Goal: Task Accomplishment & Management: Use online tool/utility

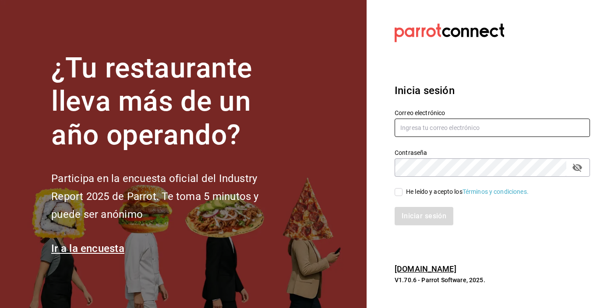
click at [424, 130] on input "text" at bounding box center [491, 128] width 195 height 18
type input "l"
type input "[EMAIL_ADDRESS][DOMAIN_NAME]"
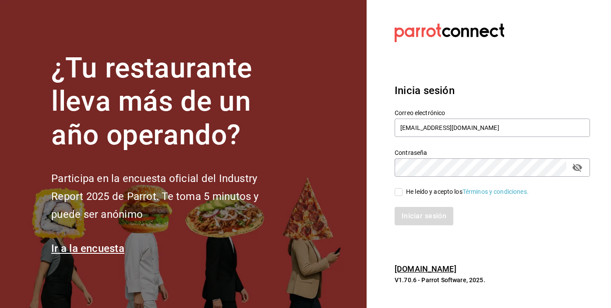
click at [403, 195] on span "He leído y acepto los Términos y condiciones." at bounding box center [465, 191] width 126 height 9
click at [402, 195] on input "He leído y acepto los Términos y condiciones." at bounding box center [398, 192] width 8 height 8
checkbox input "true"
click at [403, 209] on button "Iniciar sesión" at bounding box center [424, 216] width 60 height 18
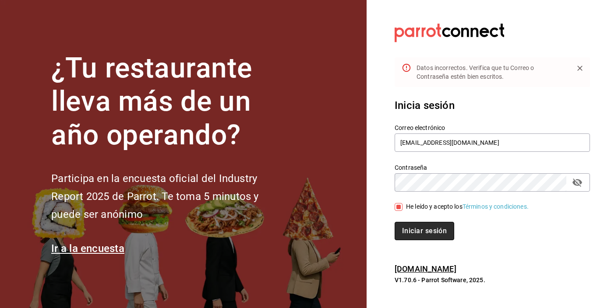
click at [439, 233] on button "Iniciar sesión" at bounding box center [424, 231] width 60 height 18
click at [394, 222] on button "Iniciar sesión" at bounding box center [423, 231] width 59 height 18
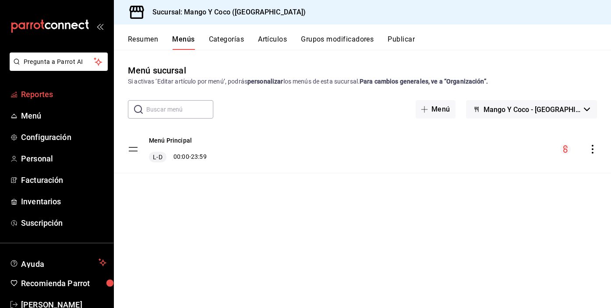
click at [45, 98] on span "Reportes" at bounding box center [63, 94] width 85 height 12
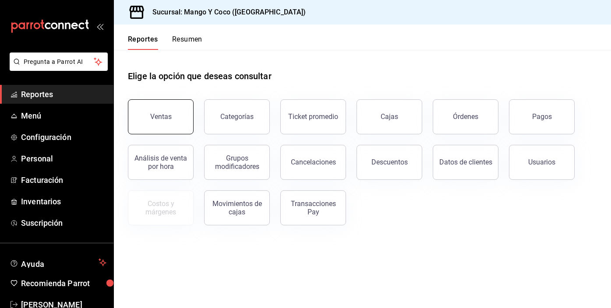
click at [163, 123] on button "Ventas" at bounding box center [161, 116] width 66 height 35
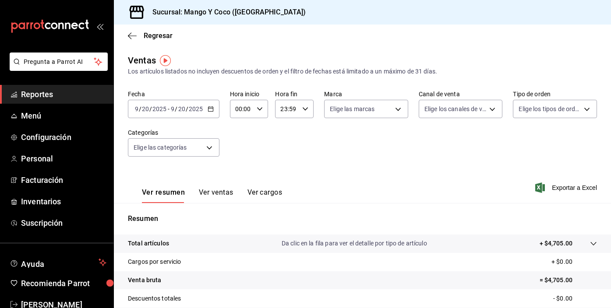
click at [217, 191] on button "Ver ventas" at bounding box center [216, 195] width 35 height 15
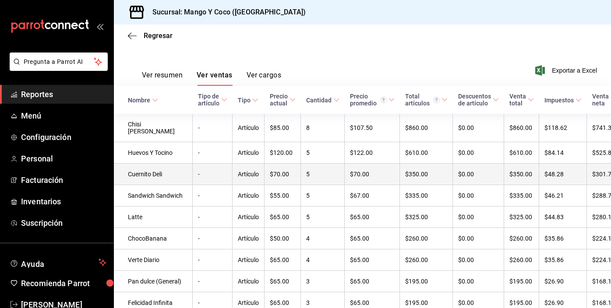
scroll to position [121, 0]
